Goal: Information Seeking & Learning: Learn about a topic

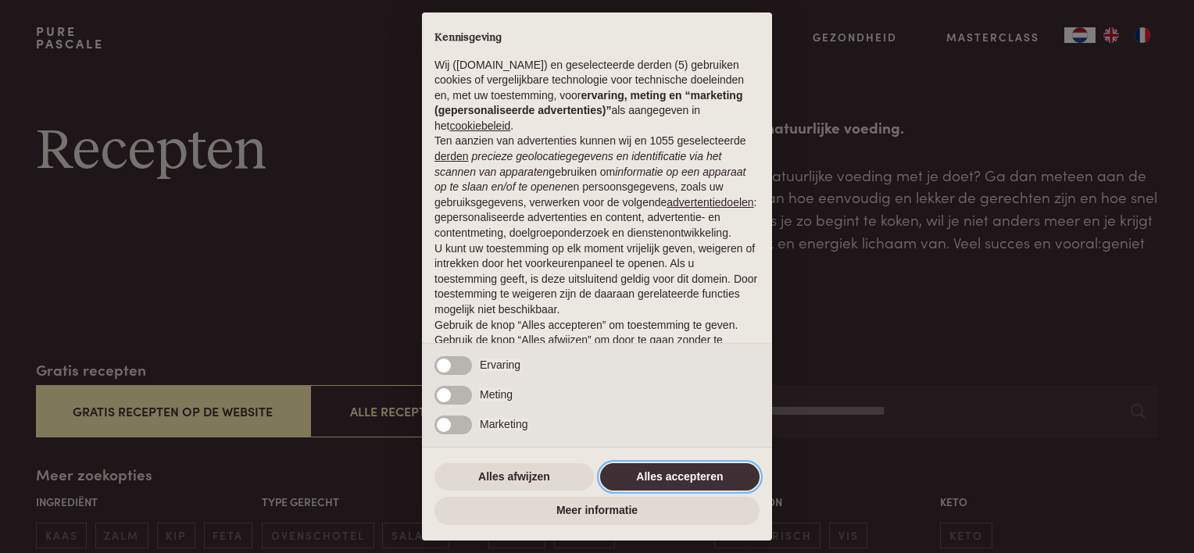
click at [660, 474] on button "Alles accepteren" at bounding box center [679, 477] width 159 height 28
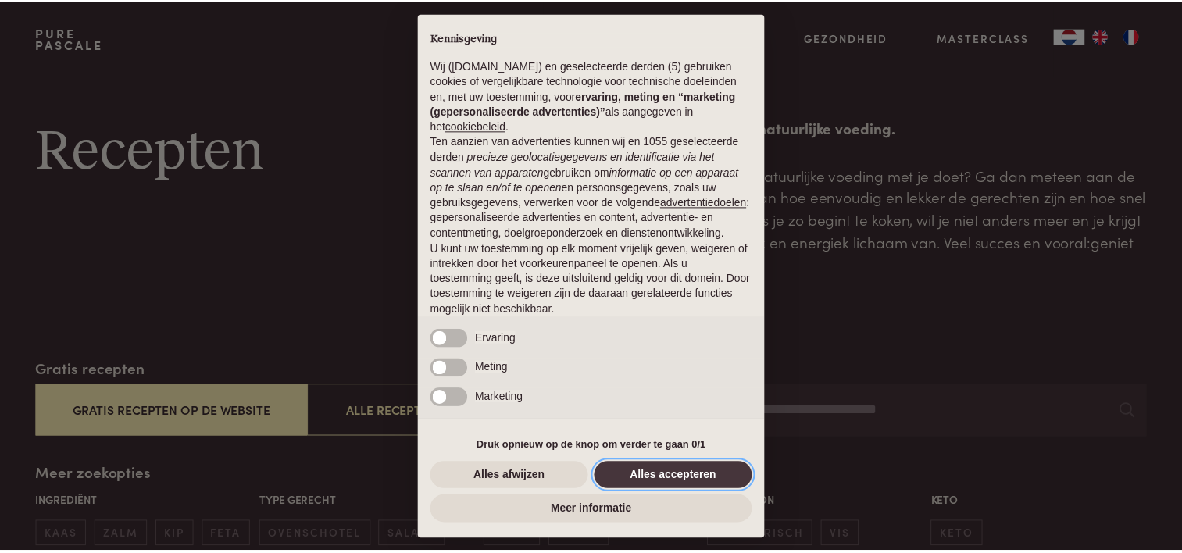
scroll to position [75, 0]
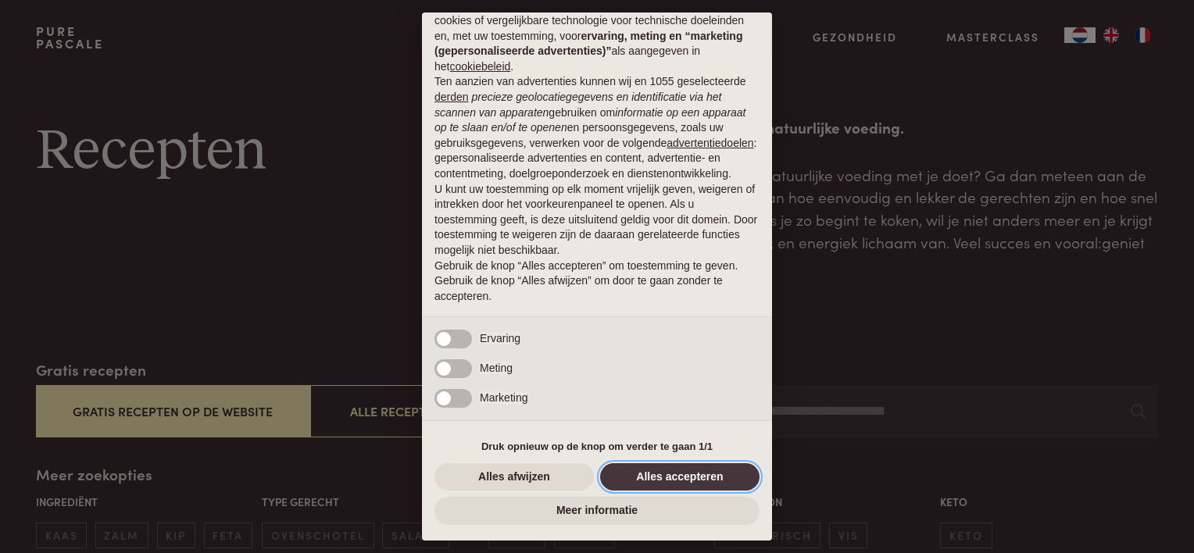
click at [660, 474] on button "Alles accepteren" at bounding box center [679, 477] width 159 height 28
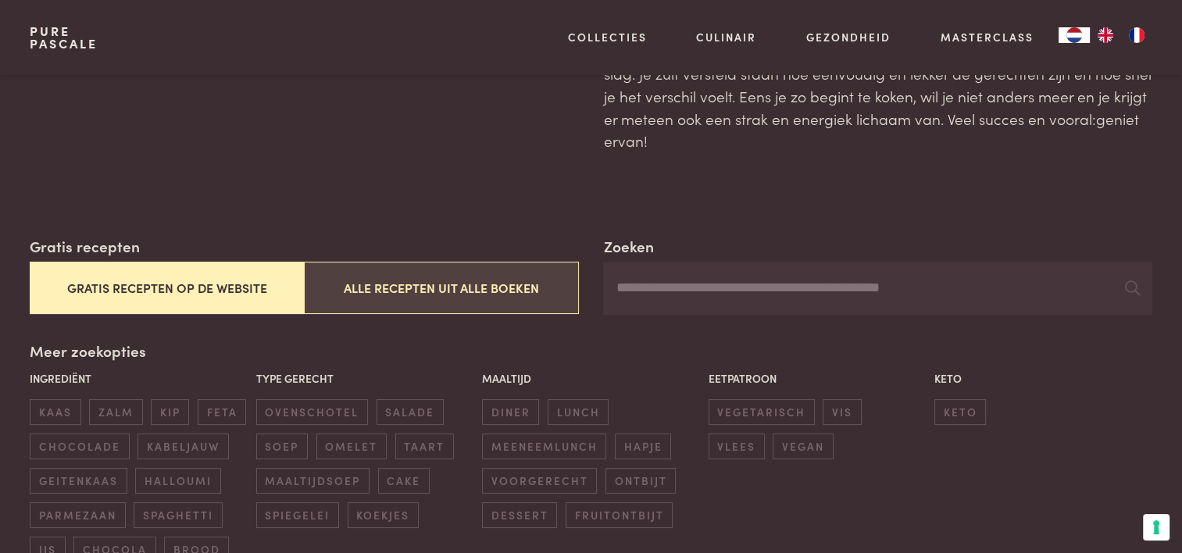
scroll to position [124, 0]
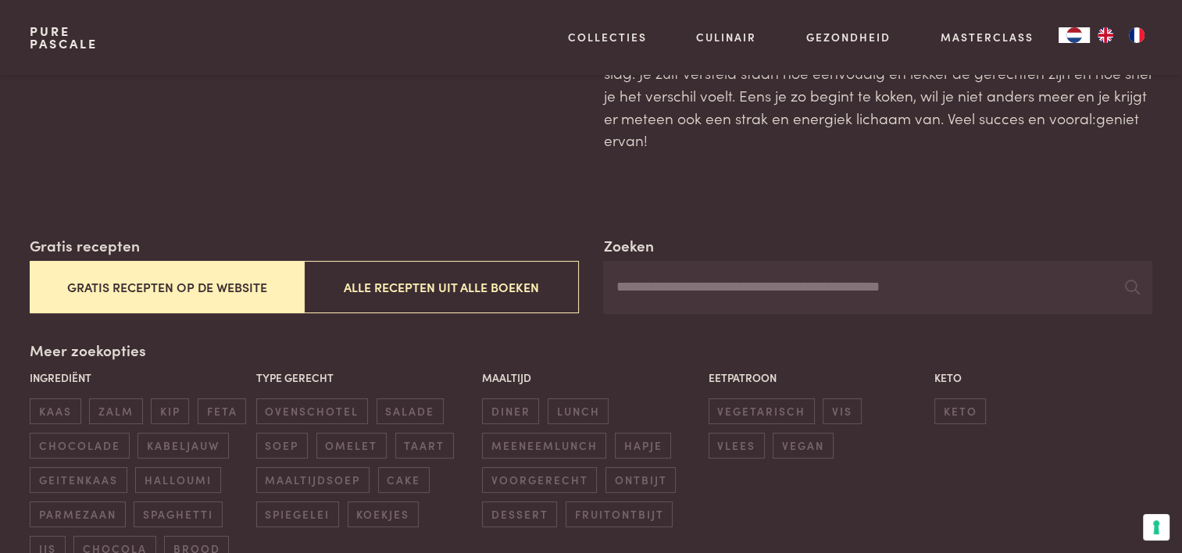
click at [184, 277] on button "Gratis recepten op de website" at bounding box center [167, 287] width 274 height 52
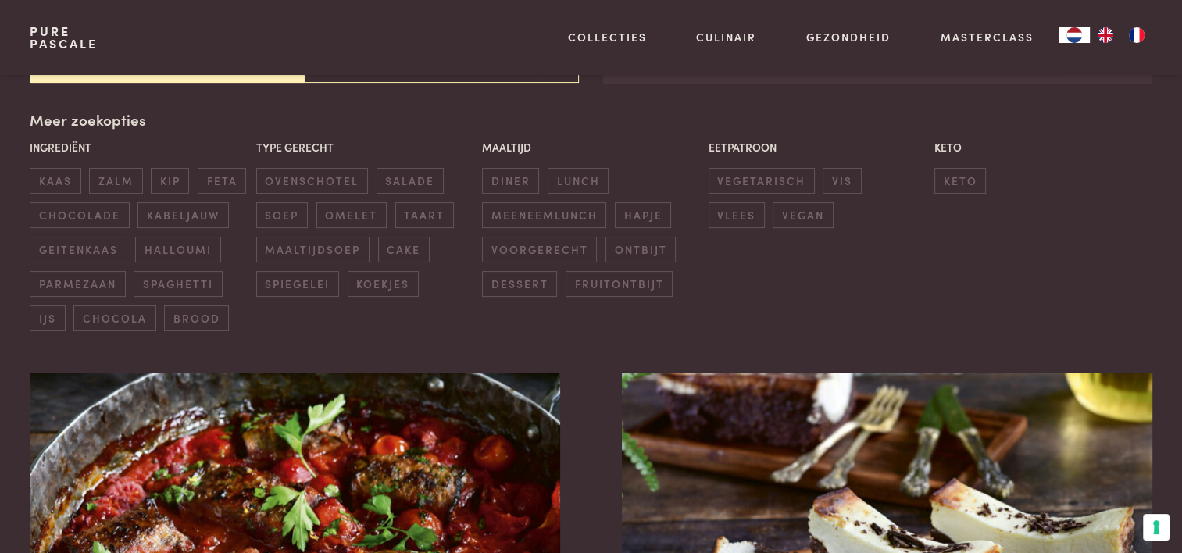
scroll to position [359, 0]
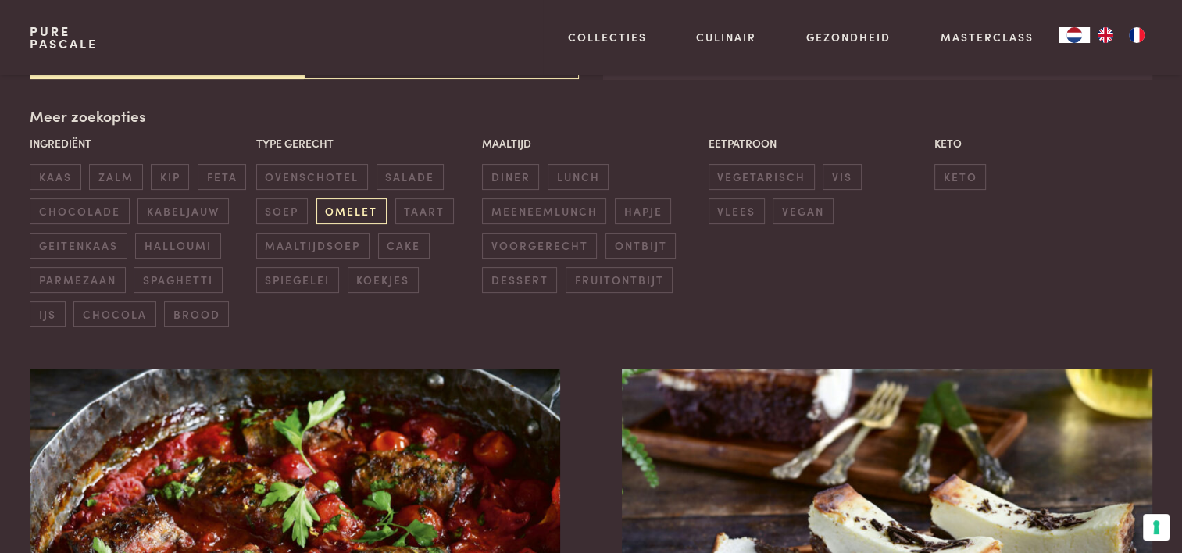
click at [340, 206] on span "omelet" at bounding box center [351, 211] width 70 height 26
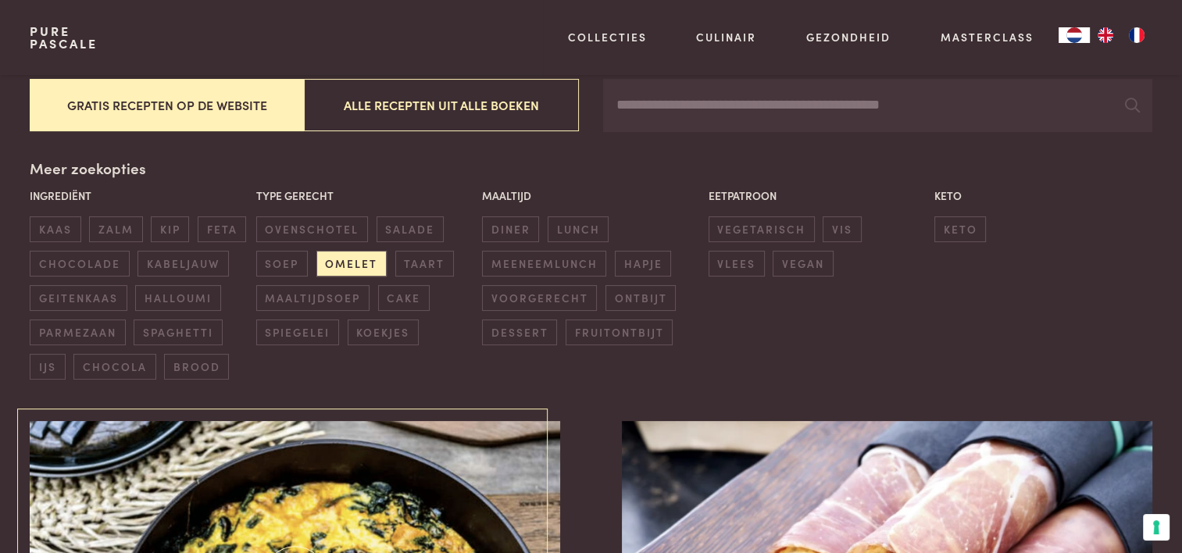
scroll to position [303, 0]
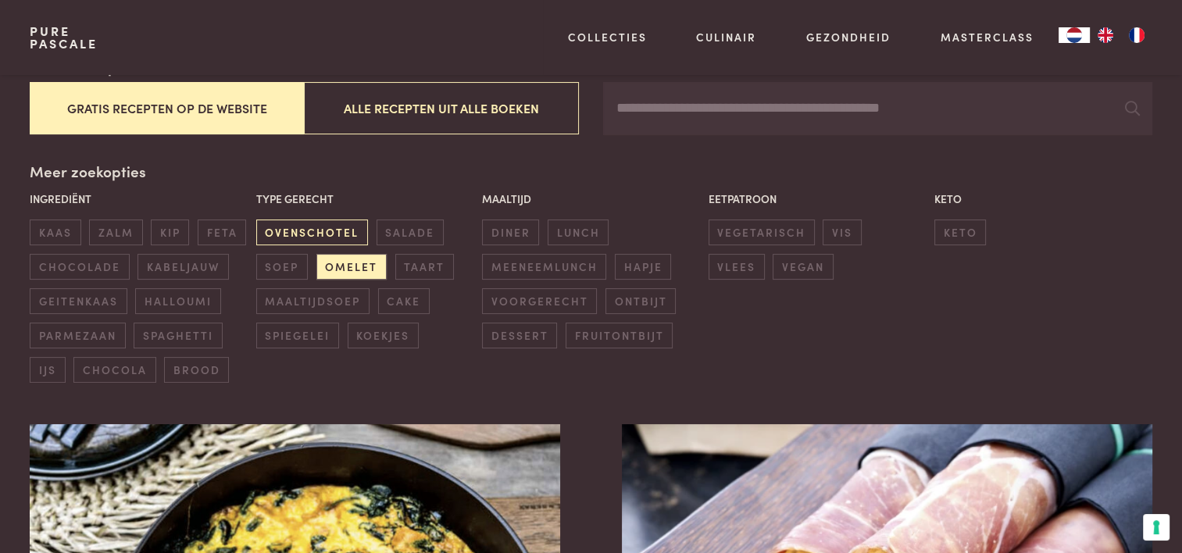
click at [310, 229] on span "ovenschotel" at bounding box center [312, 233] width 112 height 26
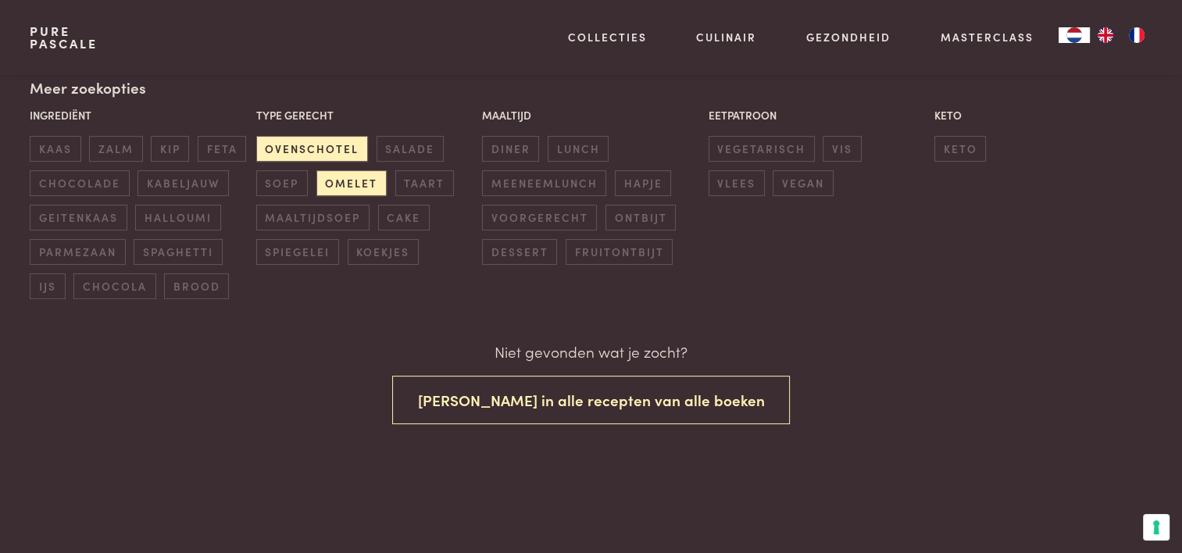
scroll to position [384, 0]
click at [328, 175] on span "omelet" at bounding box center [351, 186] width 70 height 26
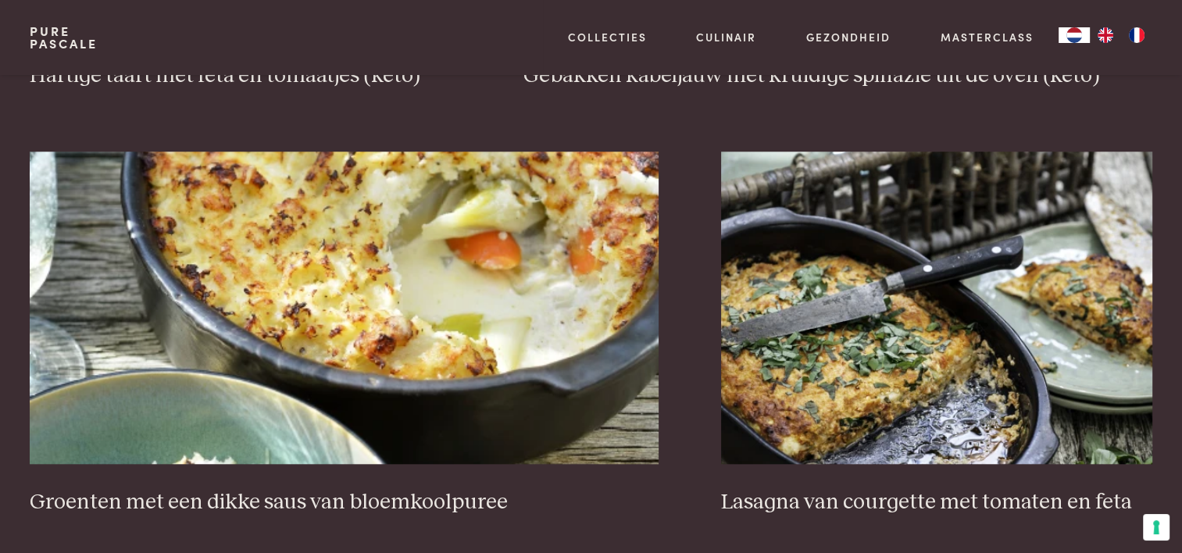
scroll to position [1431, 0]
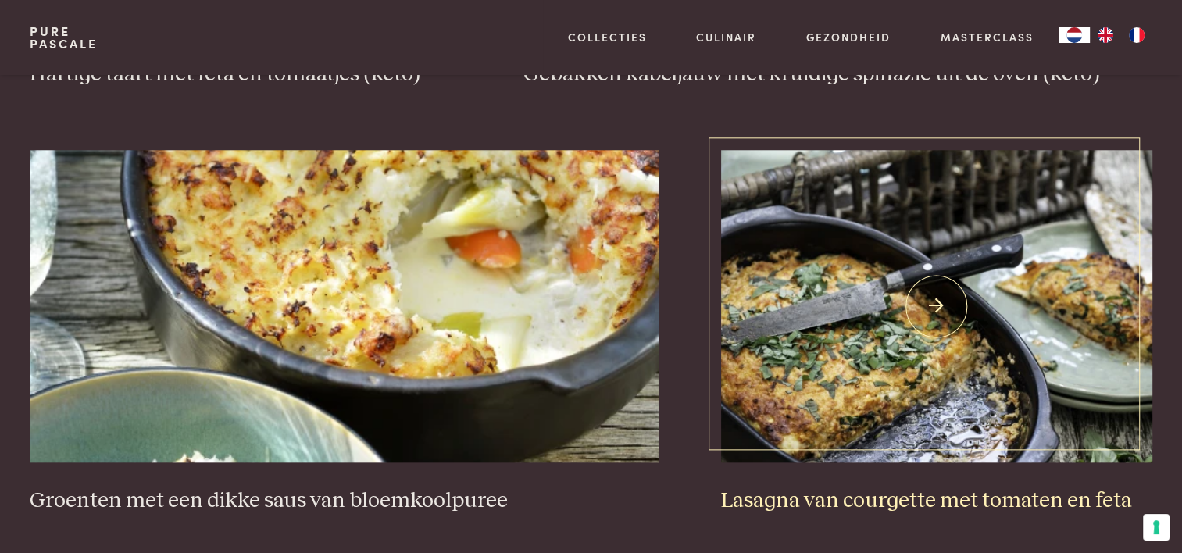
click at [840, 493] on h3 "Lasagna van courgette met tomaten en feta" at bounding box center [936, 501] width 431 height 27
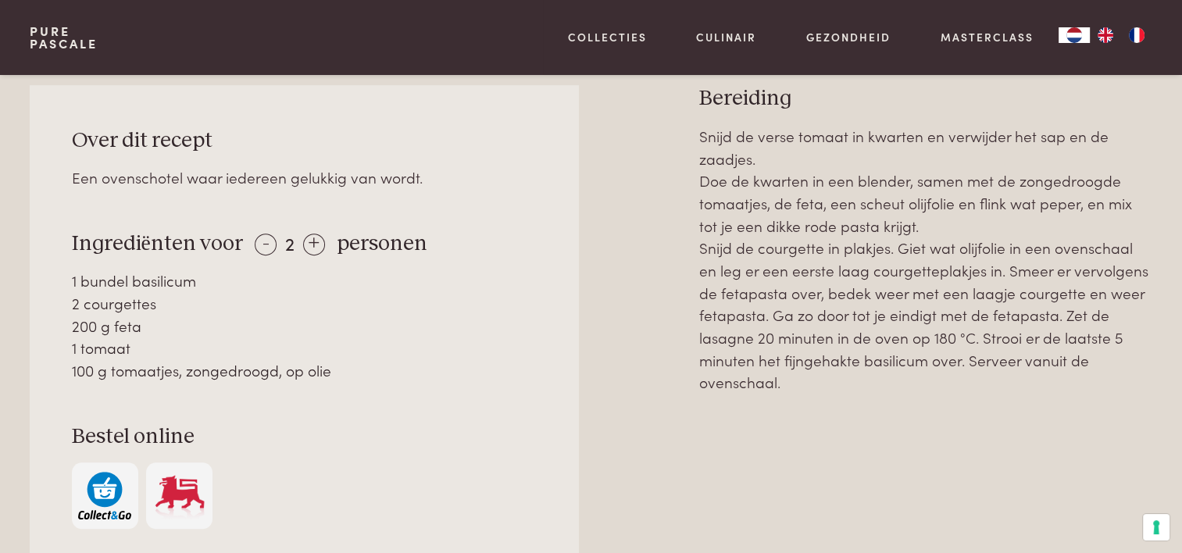
scroll to position [702, 0]
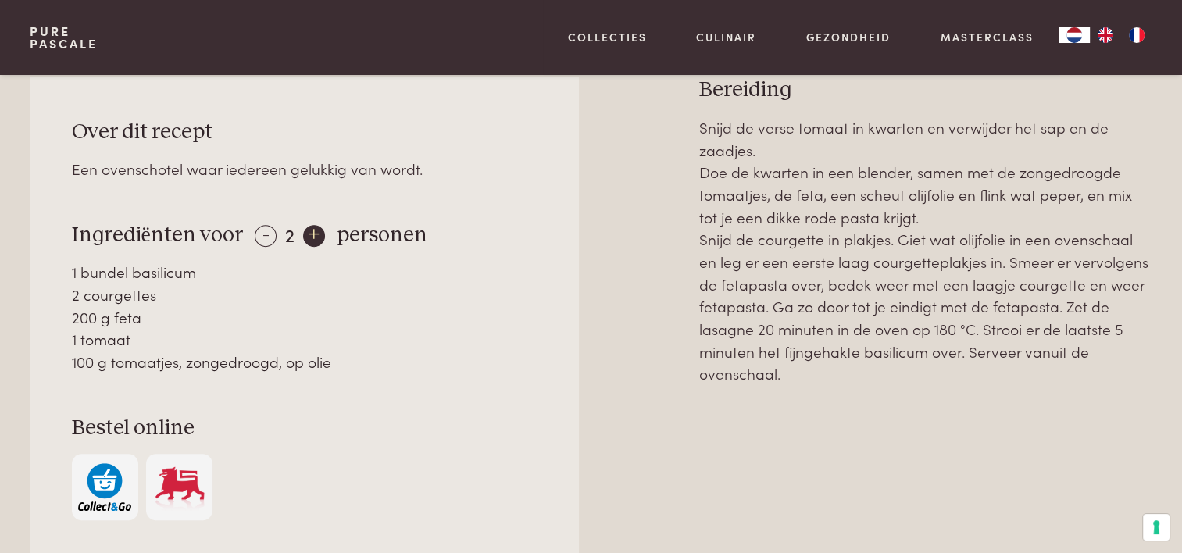
click at [305, 233] on div "+" at bounding box center [314, 236] width 22 height 22
click at [305, 233] on div "+" at bounding box center [315, 236] width 22 height 22
click at [256, 235] on div "-" at bounding box center [266, 236] width 22 height 22
click at [321, 231] on div "+" at bounding box center [315, 236] width 22 height 22
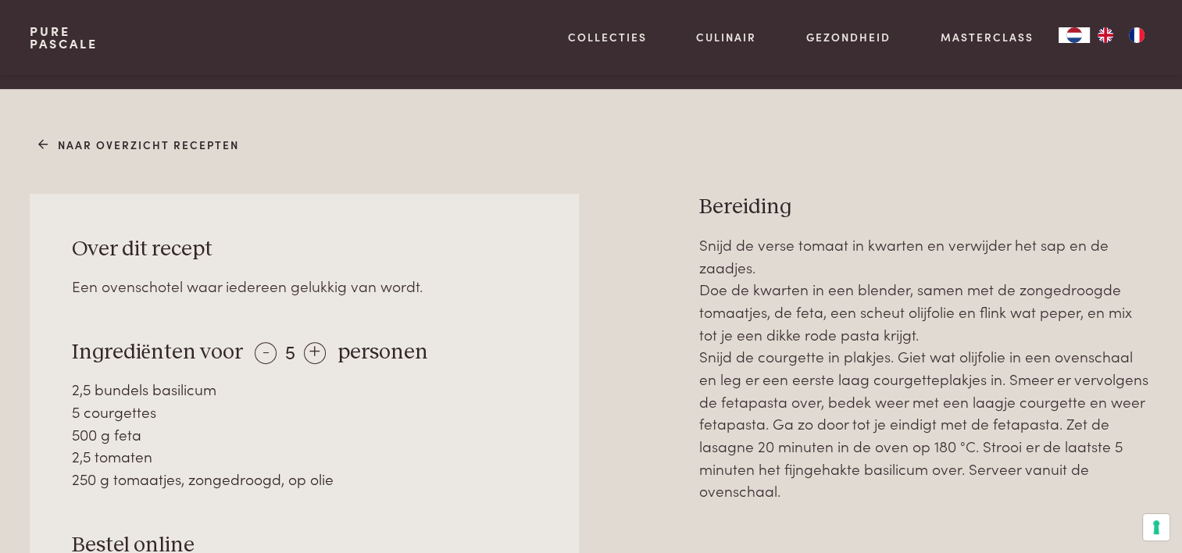
scroll to position [593, 0]
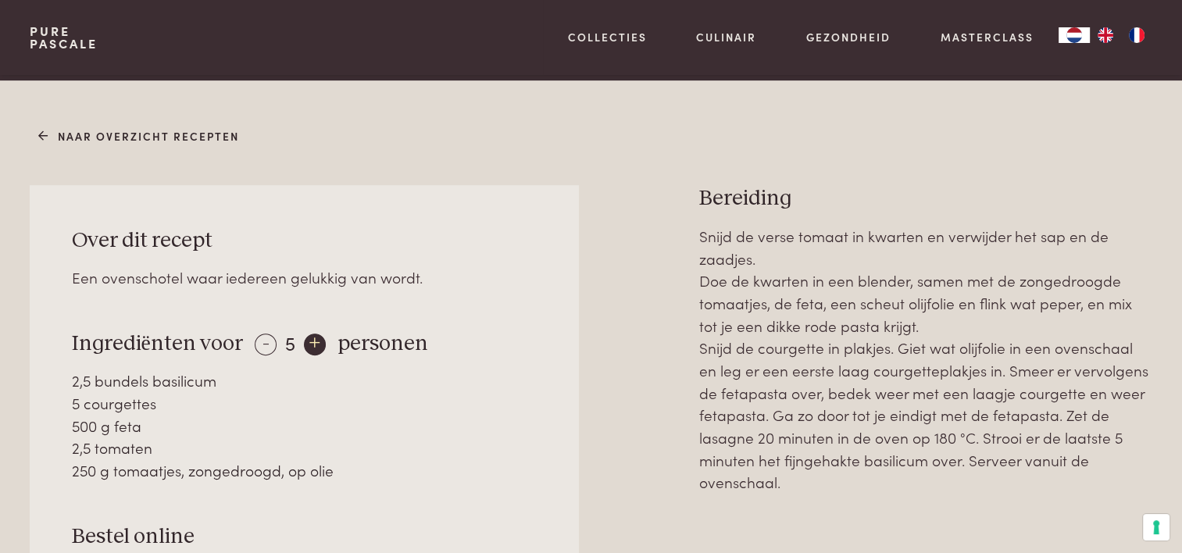
click at [304, 344] on div "+" at bounding box center [315, 345] width 22 height 22
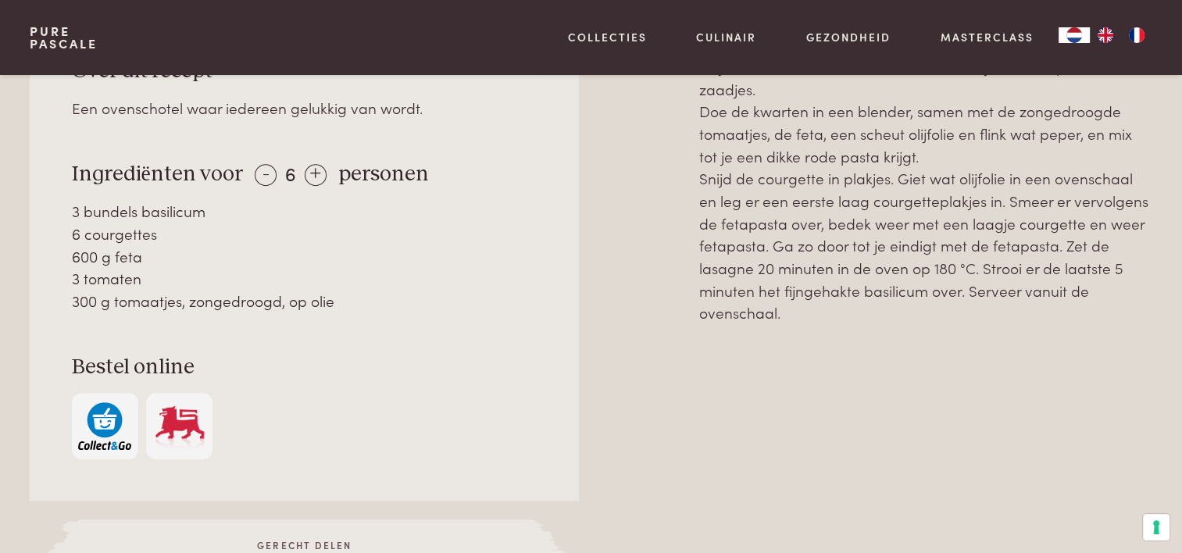
scroll to position [767, 0]
